Goal: Task Accomplishment & Management: Manage account settings

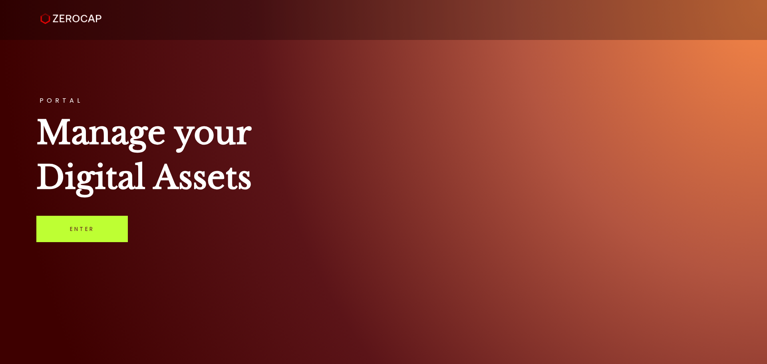
click at [100, 238] on link "Enter" at bounding box center [81, 229] width 91 height 26
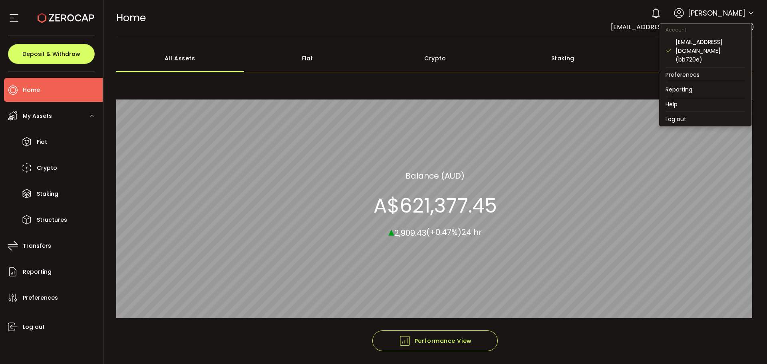
click at [750, 12] on icon at bounding box center [751, 13] width 6 height 6
click at [689, 114] on li "Log out" at bounding box center [705, 119] width 92 height 14
